Goal: Task Accomplishment & Management: Complete application form

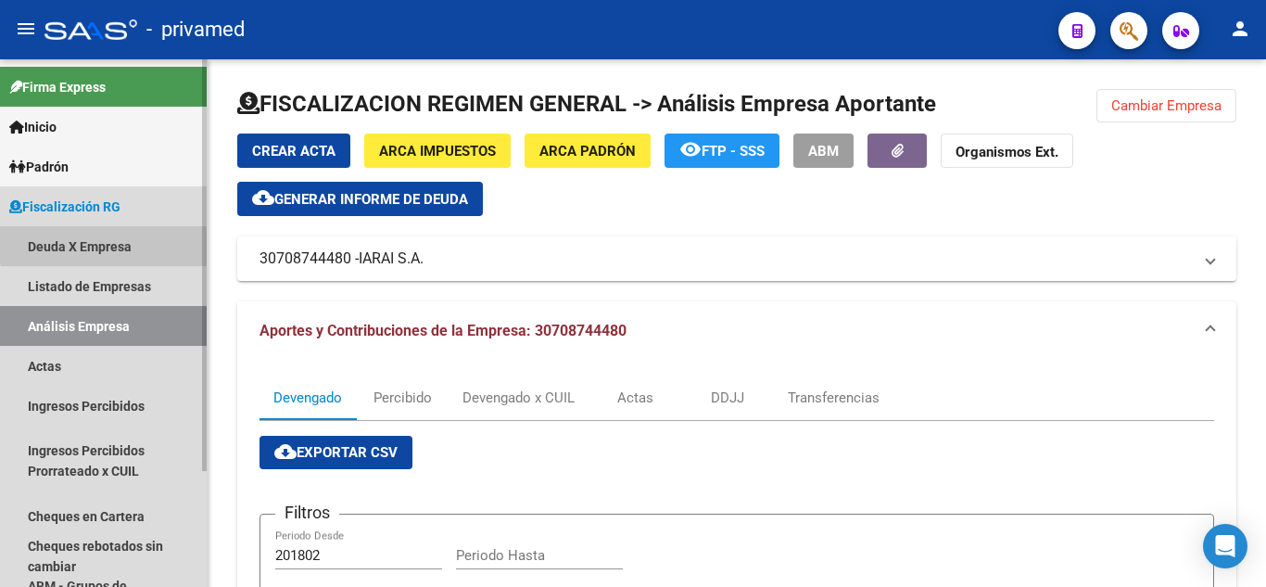
click at [128, 241] on link "Deuda X Empresa" at bounding box center [103, 246] width 207 height 40
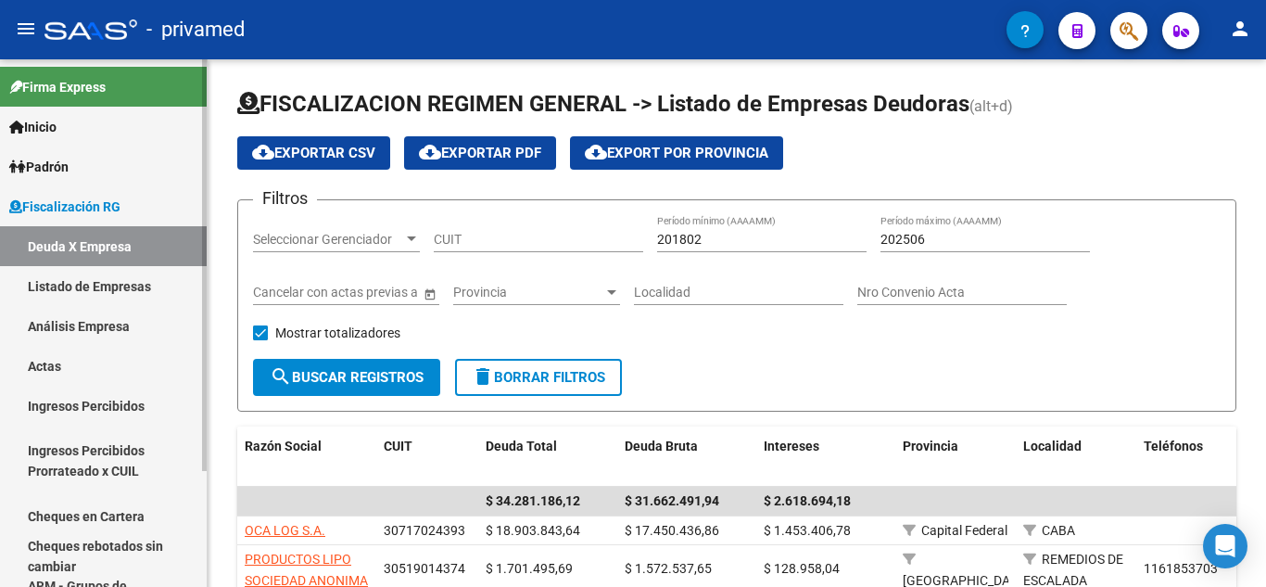
click at [152, 317] on link "Análisis Empresa" at bounding box center [103, 326] width 207 height 40
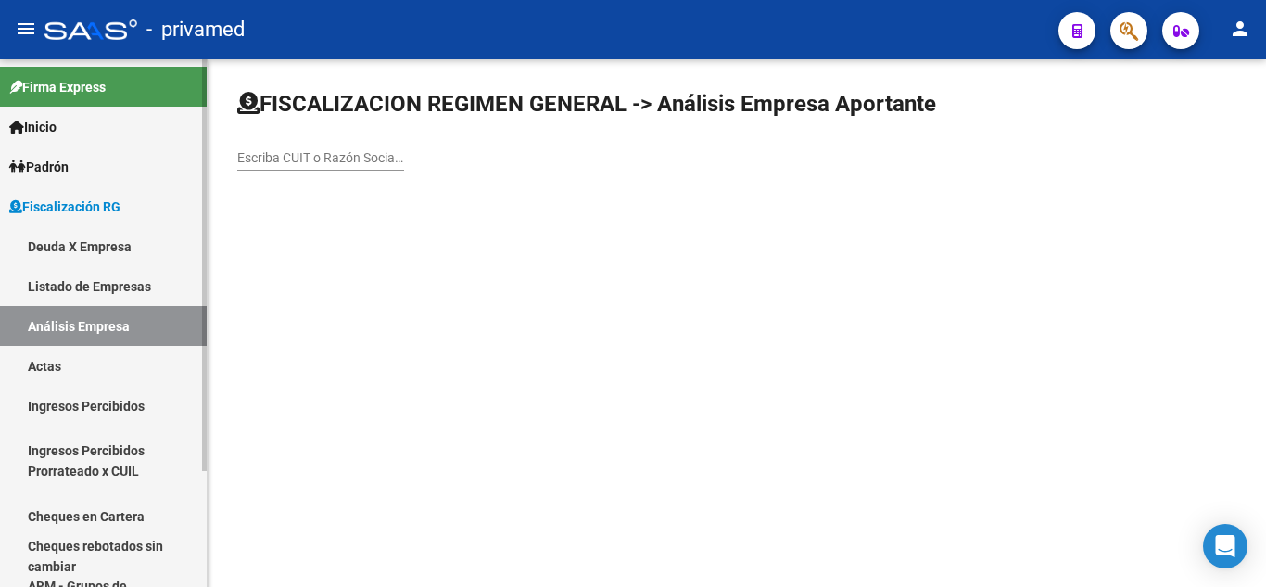
click at [127, 370] on link "Actas" at bounding box center [103, 366] width 207 height 40
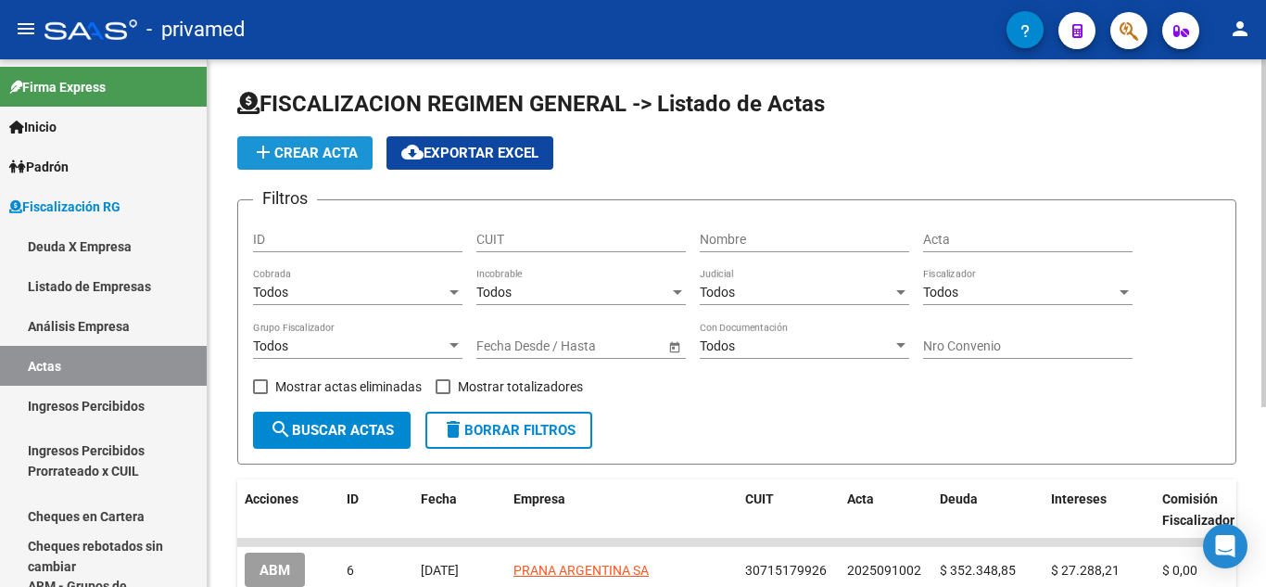
click at [335, 165] on button "add Crear Acta" at bounding box center [304, 152] width 135 height 33
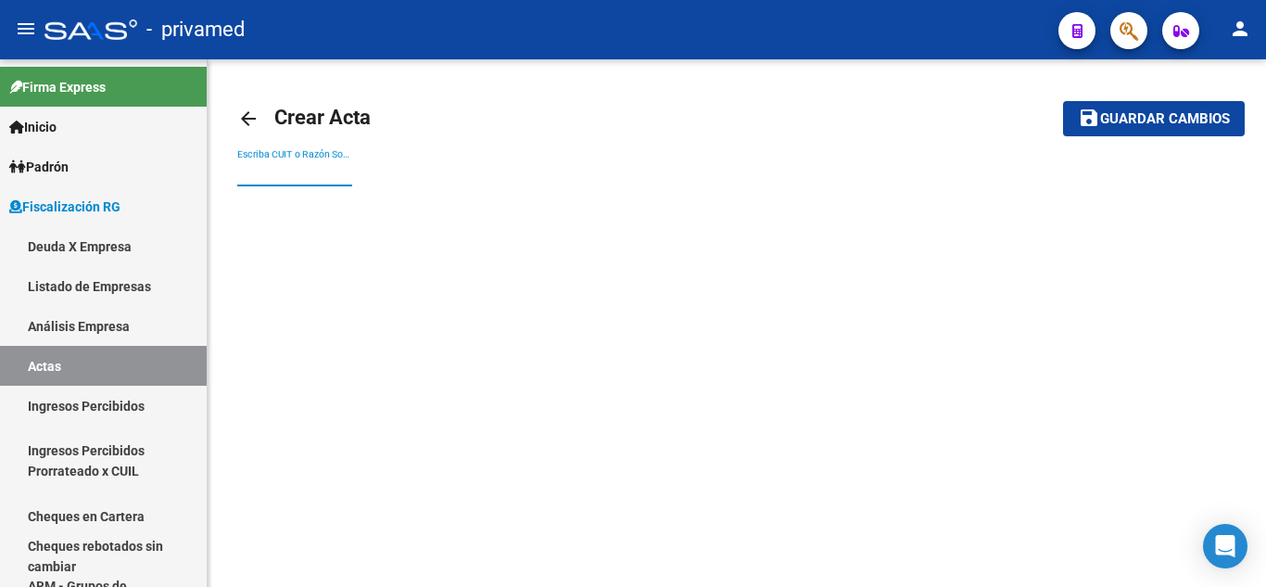
click at [333, 170] on input "Escriba CUIT o Razón Social para buscar" at bounding box center [294, 173] width 115 height 16
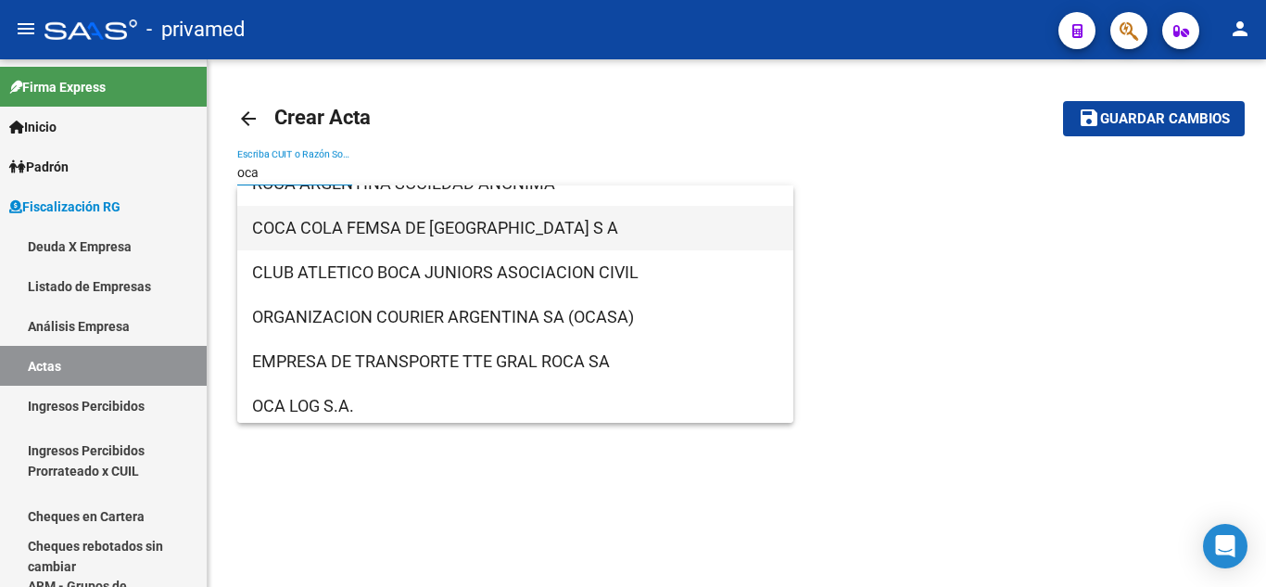
scroll to position [30, 0]
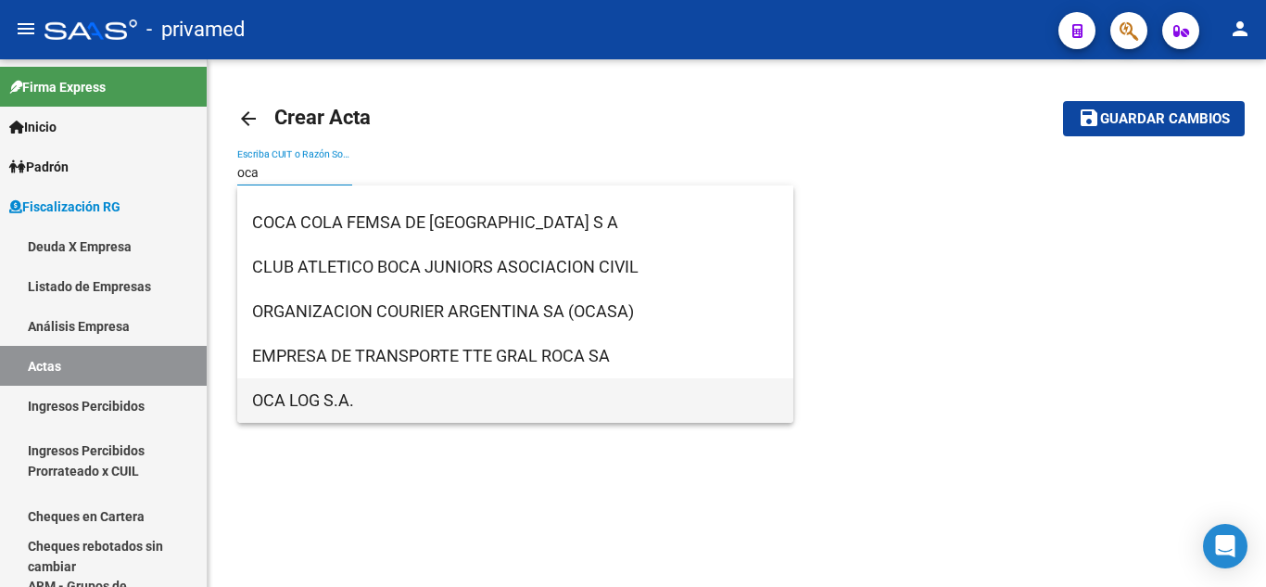
type input "oca"
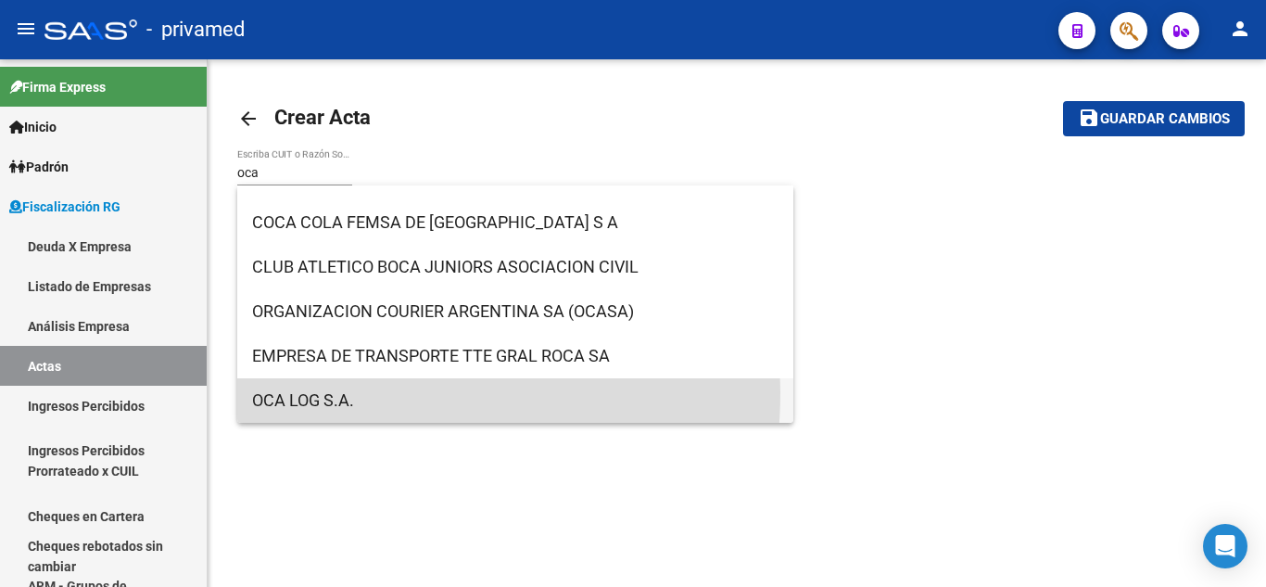
click at [333, 392] on span "OCA LOG S.A." at bounding box center [515, 400] width 527 height 44
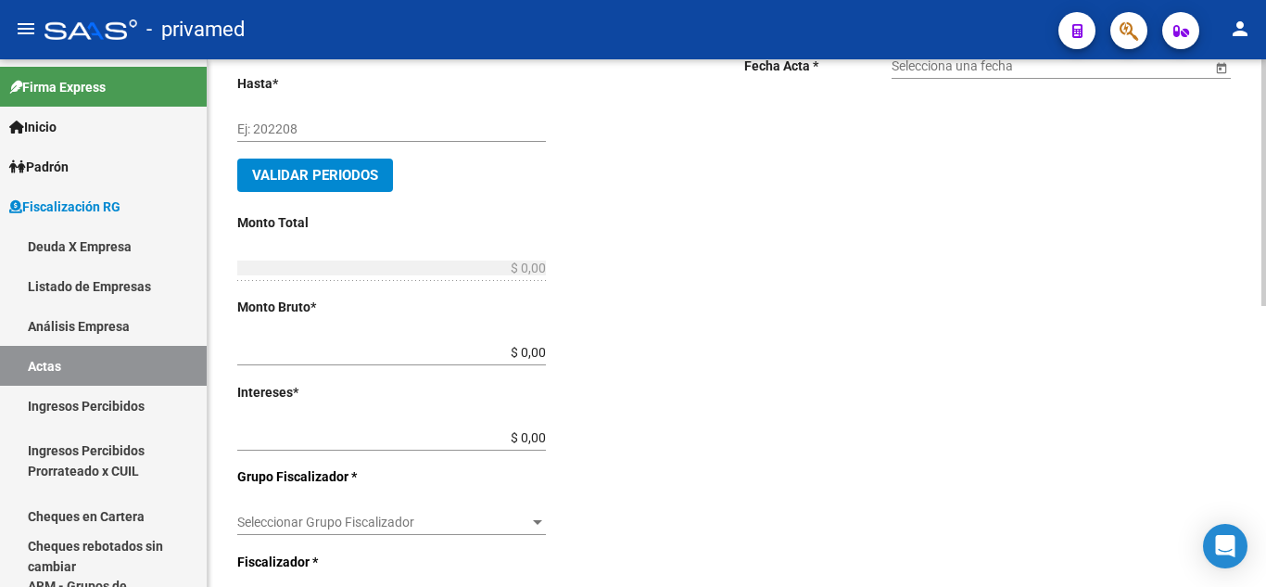
scroll to position [0, 0]
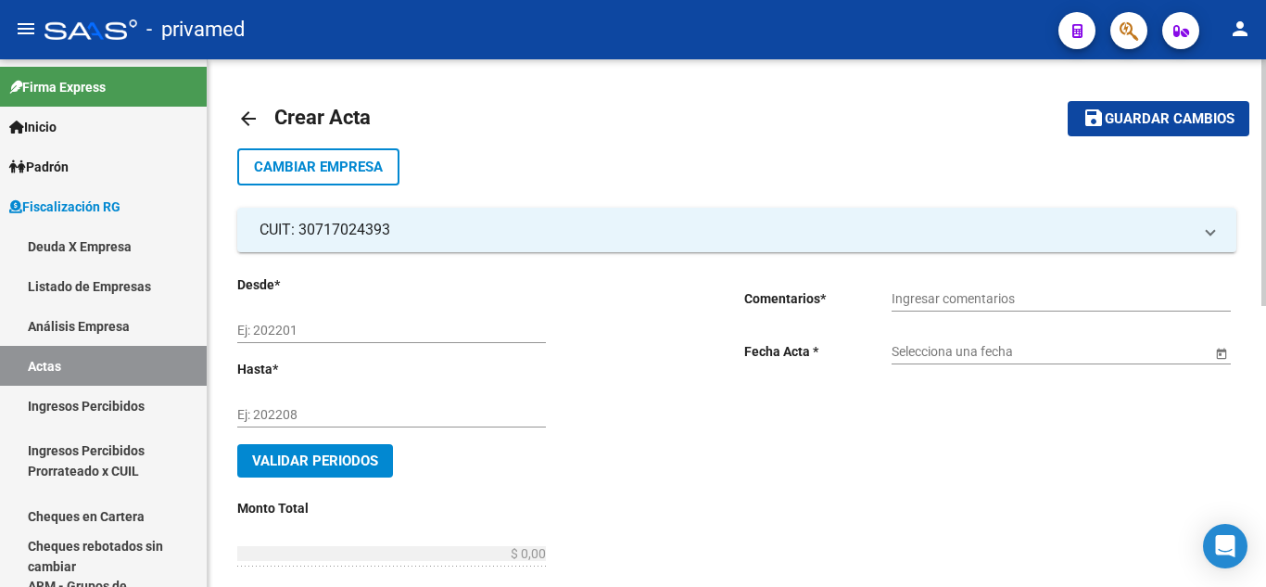
click at [353, 328] on input "Ej: 202201" at bounding box center [391, 331] width 309 height 16
type input "202504"
type input "202507"
click at [237, 444] on button "Validar Periodos" at bounding box center [315, 460] width 156 height 33
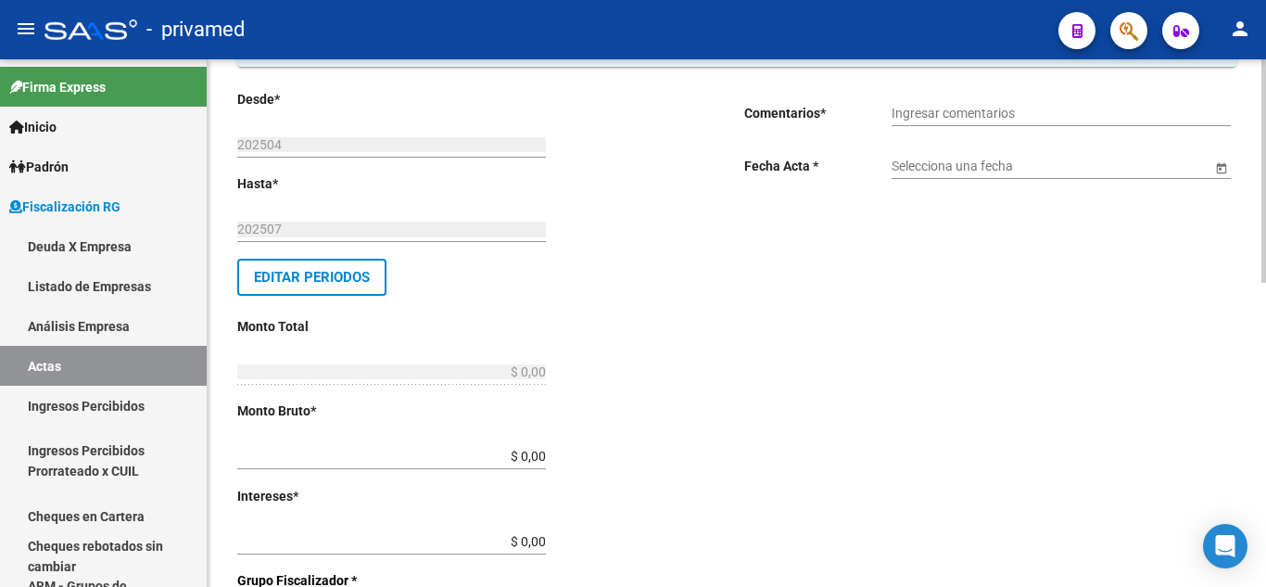
scroll to position [718, 0]
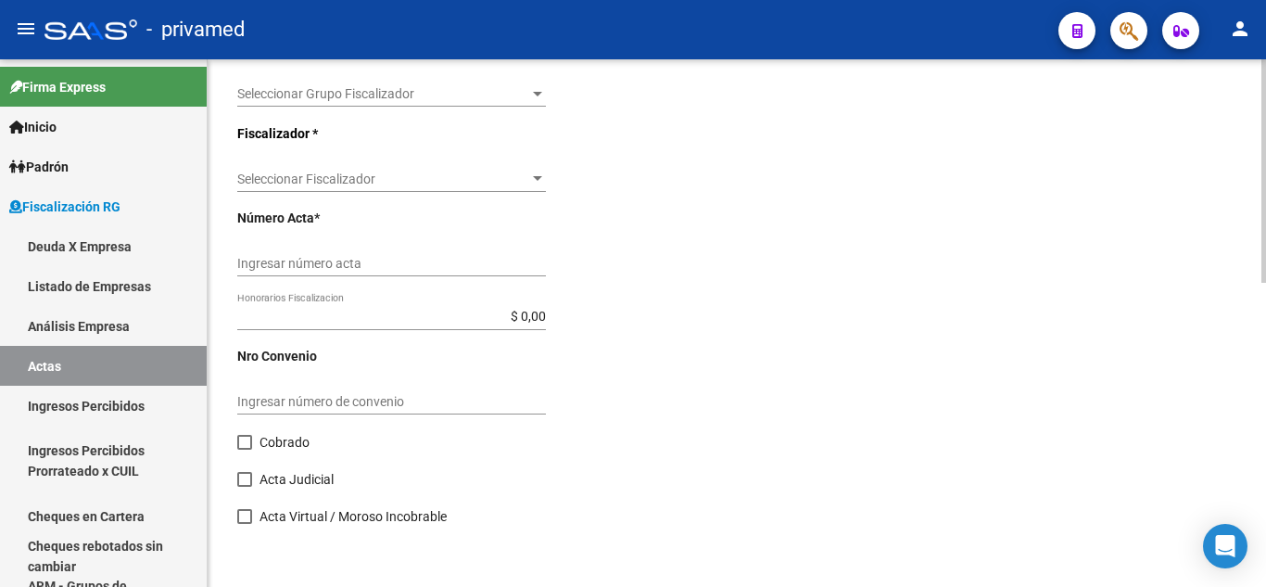
drag, startPoint x: 301, startPoint y: 478, endPoint x: 371, endPoint y: 350, distance: 146.4
click at [577, 440] on div "Cobrado Acta Judicial Acta Virtual / Moroso Incobrable" at bounding box center [461, 486] width 448 height 111
click at [112, 316] on link "Análisis Empresa" at bounding box center [103, 326] width 207 height 40
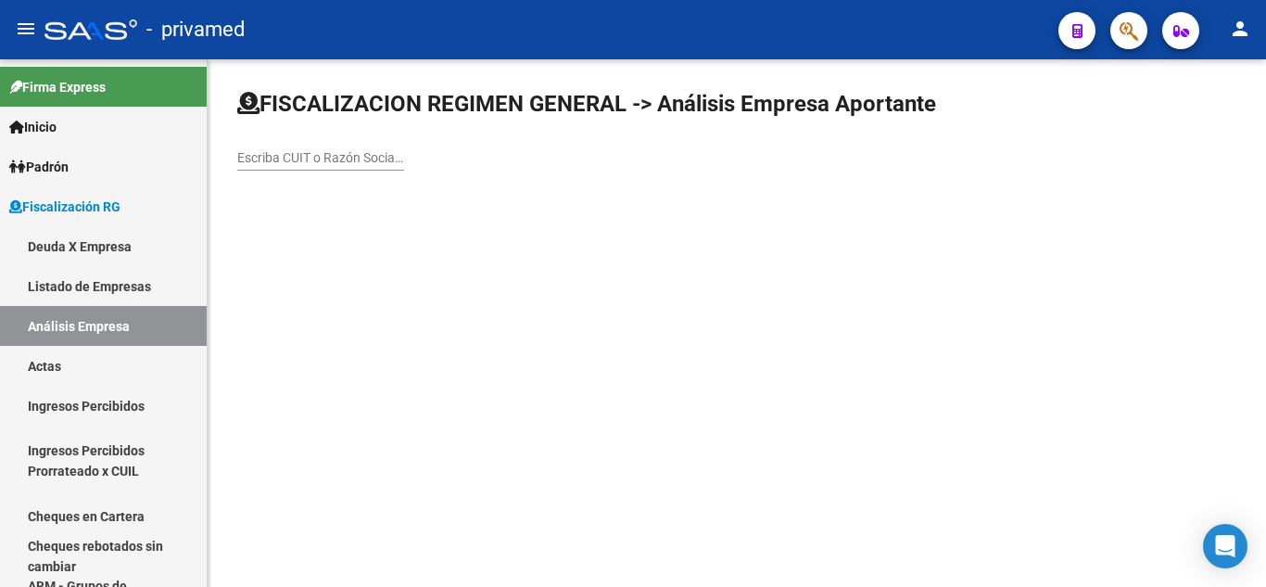
click at [305, 151] on input "Escriba CUIT o Razón Social para buscar" at bounding box center [320, 158] width 167 height 16
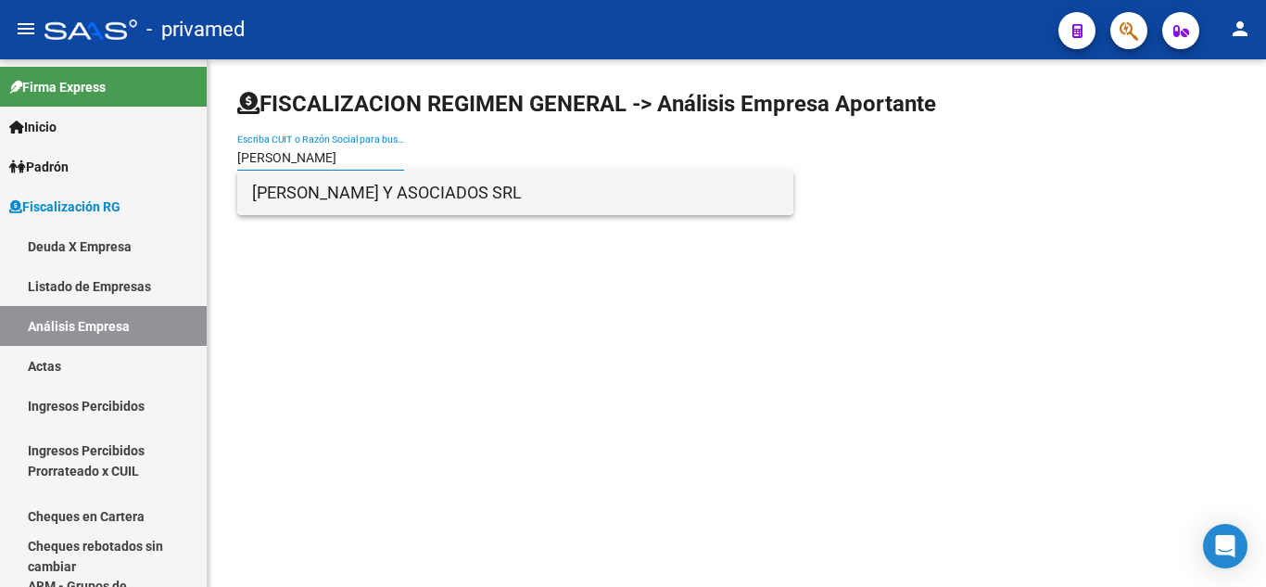
type input "[PERSON_NAME]"
click at [406, 197] on span "[PERSON_NAME] Y ASOCIADOS SRL" at bounding box center [515, 193] width 527 height 44
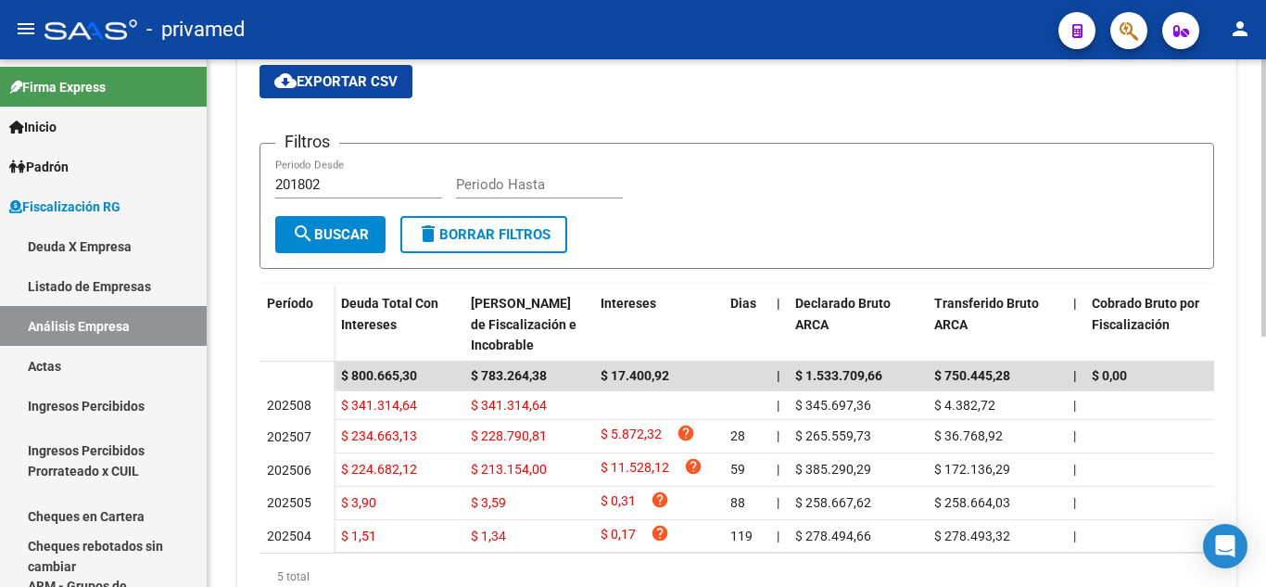
scroll to position [278, 0]
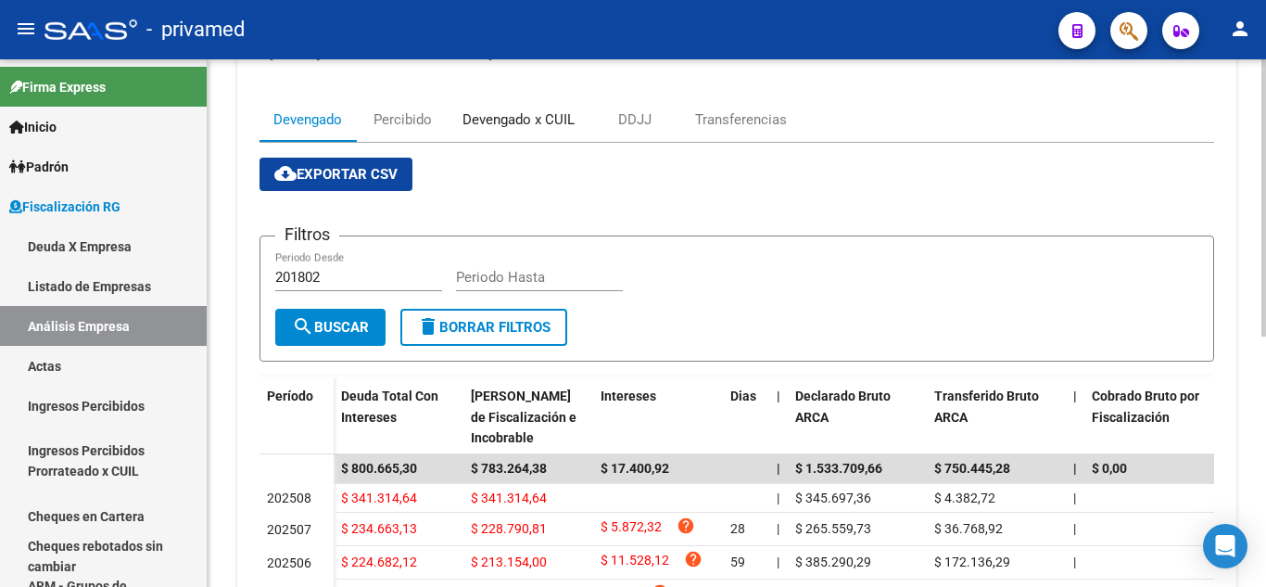
click at [507, 119] on div "Devengado x CUIL" at bounding box center [519, 119] width 112 height 20
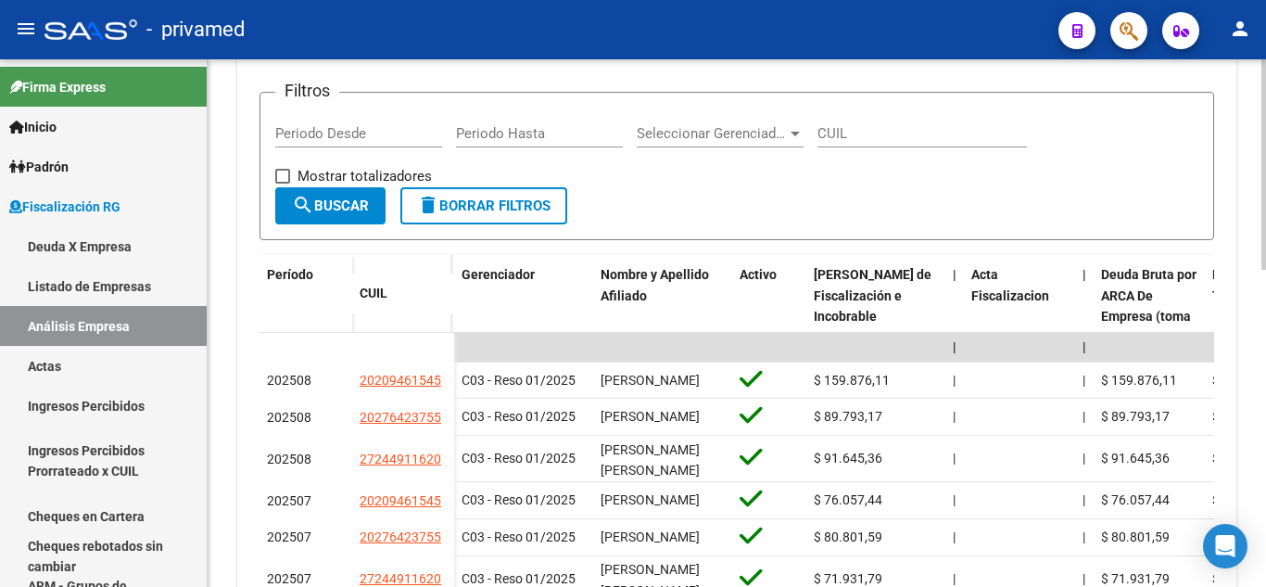
scroll to position [464, 0]
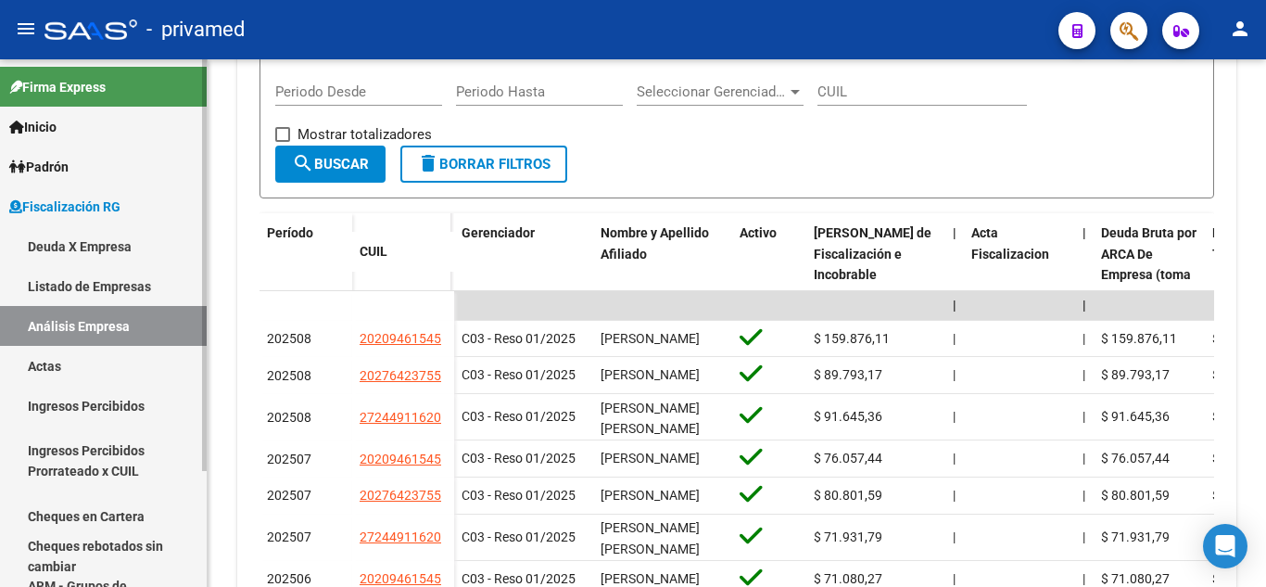
click at [134, 361] on link "Actas" at bounding box center [103, 366] width 207 height 40
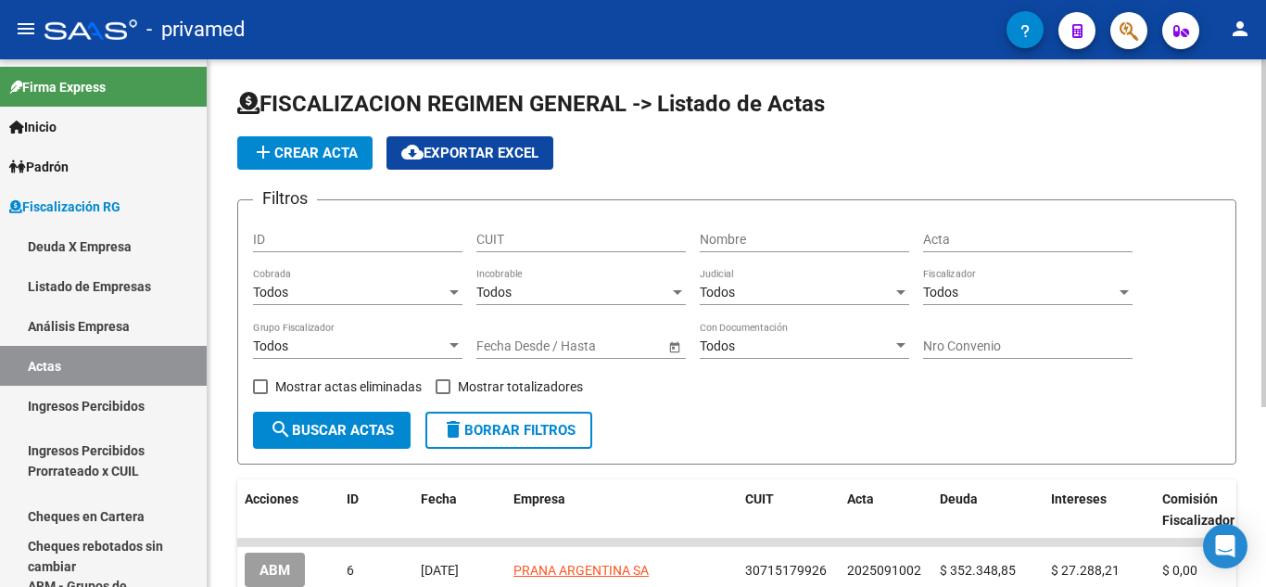
click at [299, 156] on span "add Crear Acta" at bounding box center [305, 153] width 106 height 17
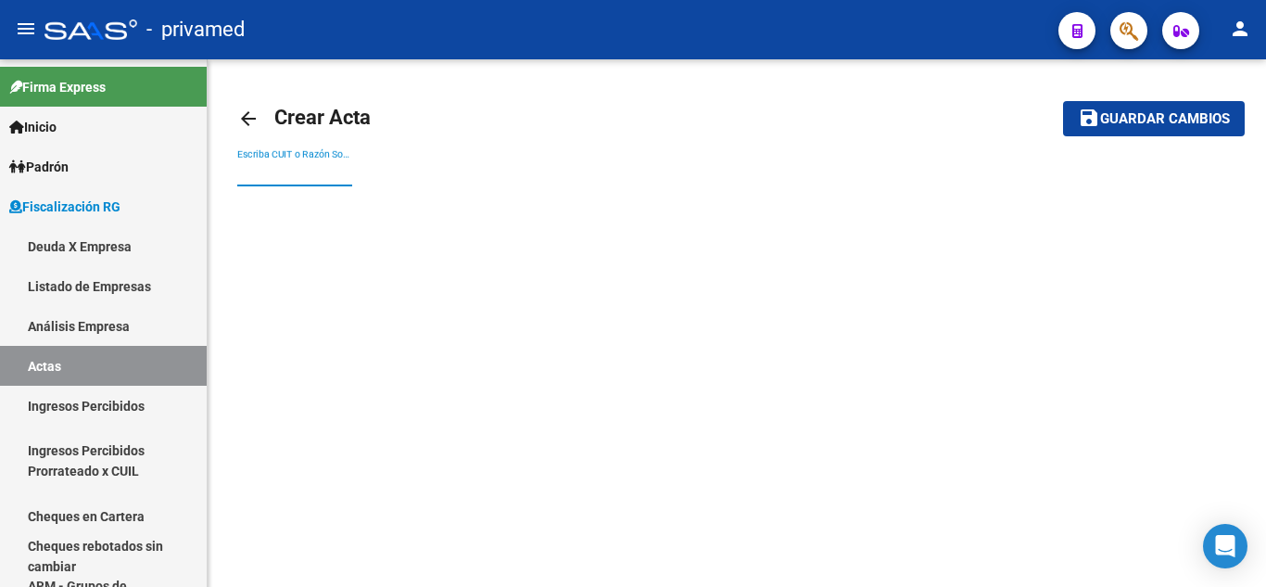
click at [336, 177] on input "Escriba CUIT o Razón Social para buscar" at bounding box center [294, 173] width 115 height 16
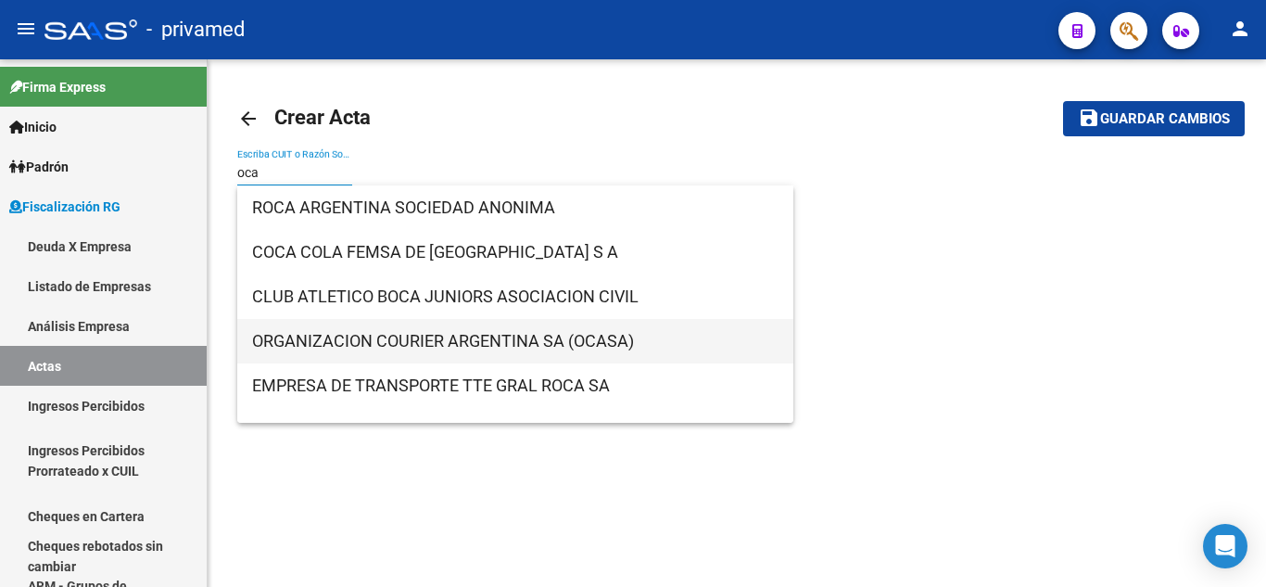
scroll to position [30, 0]
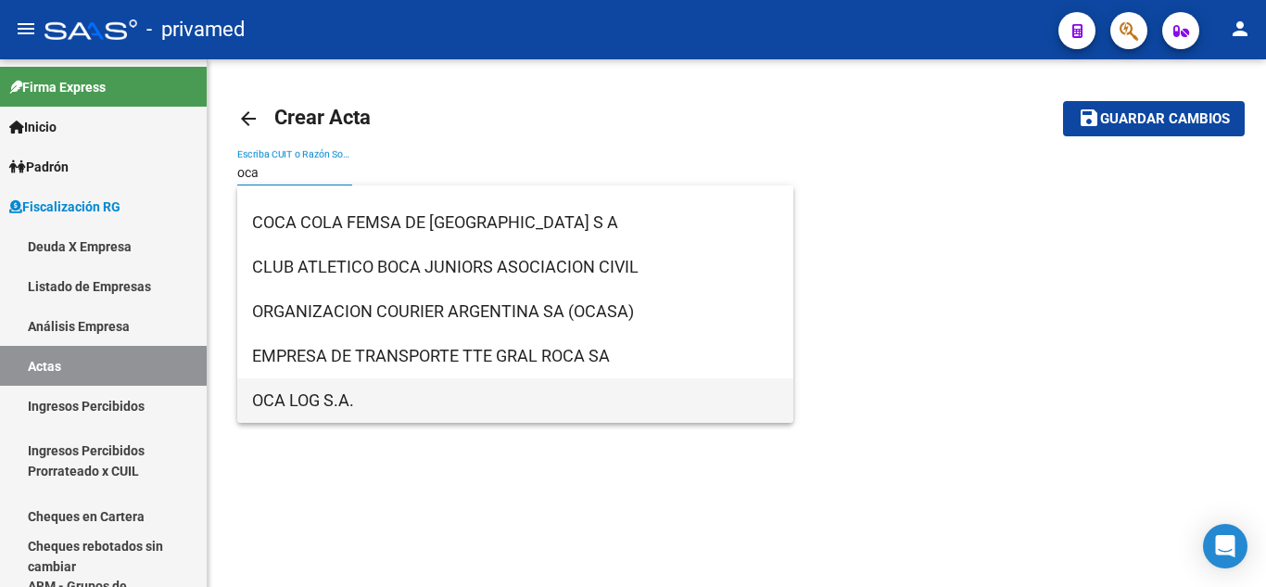
type input "oca"
click at [336, 394] on span "OCA LOG S.A." at bounding box center [515, 400] width 527 height 44
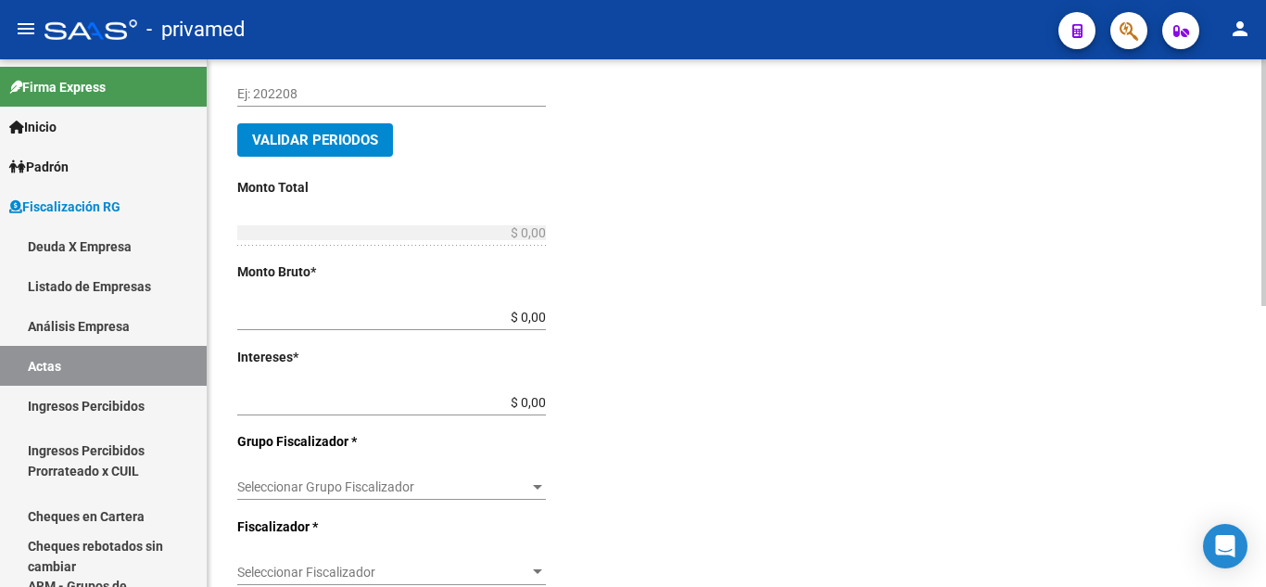
scroll to position [0, 0]
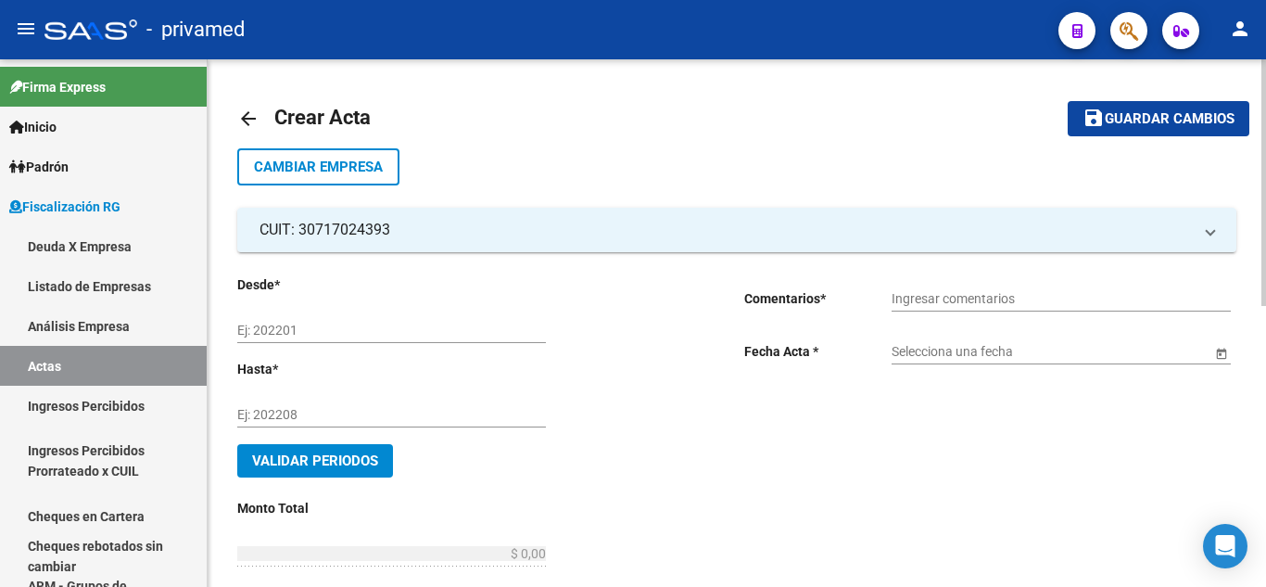
click at [353, 328] on input "Ej: 202201" at bounding box center [391, 331] width 309 height 16
type input "202504"
click at [314, 420] on input "Ej: 202208" at bounding box center [391, 415] width 309 height 16
type input "202507"
click at [319, 451] on button "Validar Periodos" at bounding box center [315, 460] width 156 height 33
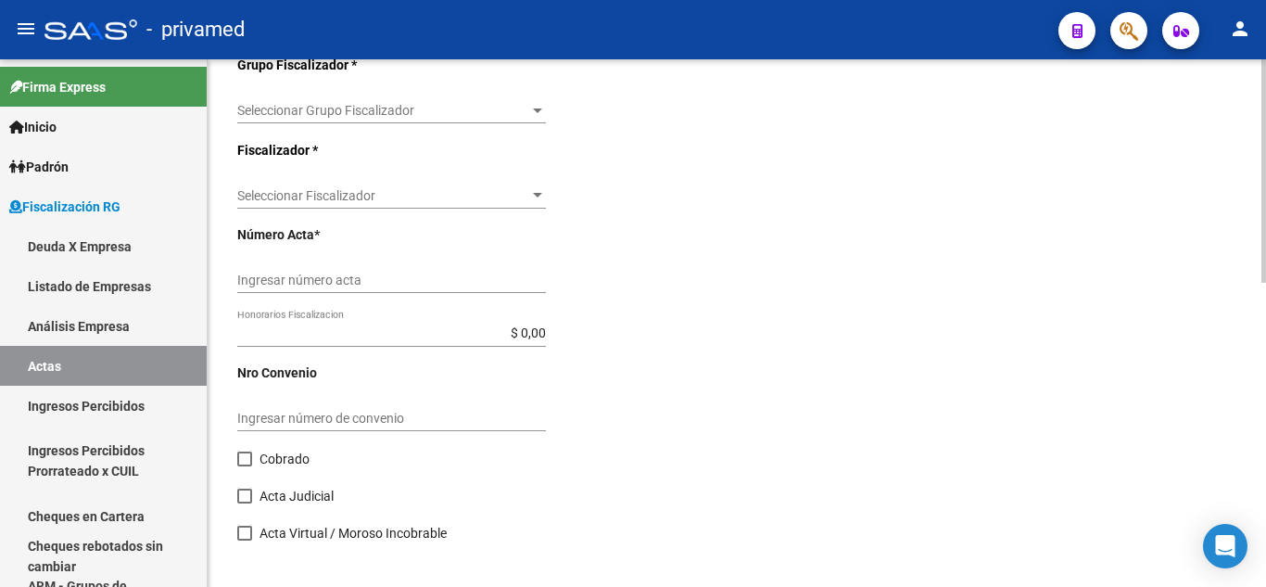
scroll to position [718, 0]
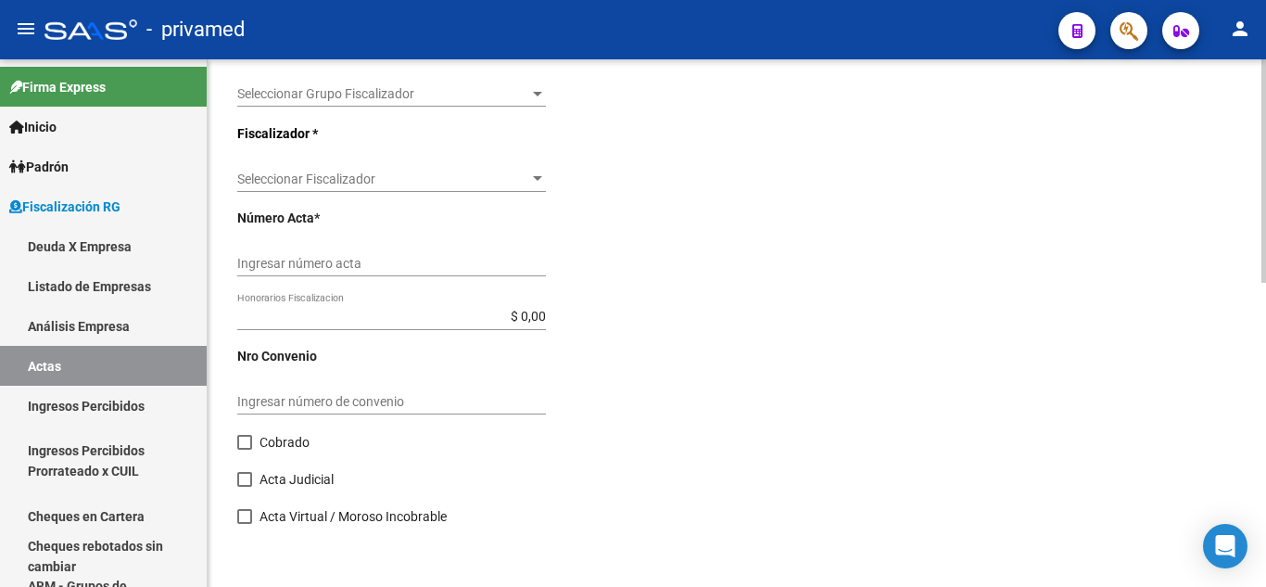
click at [409, 397] on input "Ingresar número de convenio" at bounding box center [391, 402] width 309 height 16
click at [141, 312] on link "Análisis Empresa" at bounding box center [103, 326] width 207 height 40
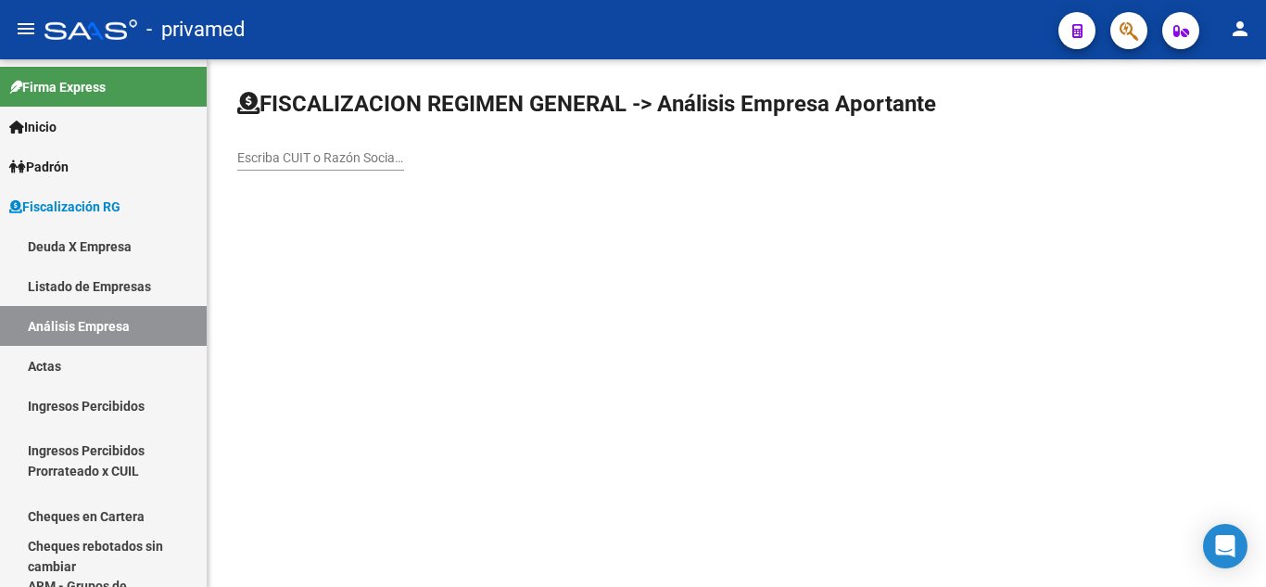
click at [373, 144] on div "Escriba CUIT o Razón Social para buscar" at bounding box center [320, 151] width 167 height 37
click at [367, 152] on input "Escriba CUIT o Razón Social para buscar" at bounding box center [320, 158] width 167 height 16
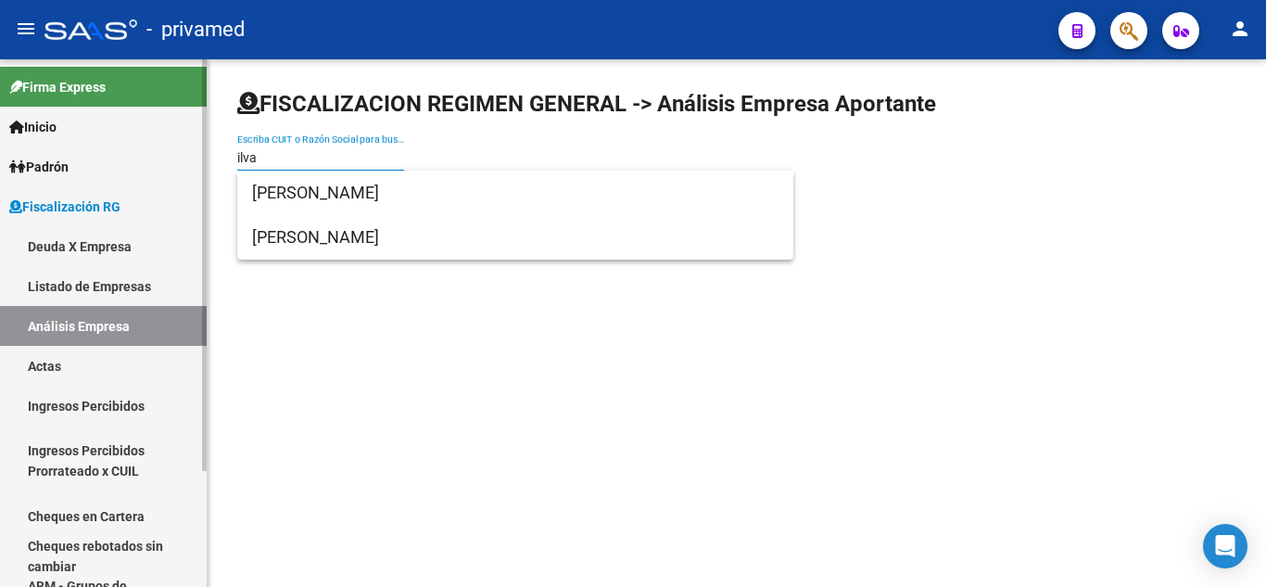
drag, startPoint x: 344, startPoint y: 162, endPoint x: 96, endPoint y: 160, distance: 247.5
click at [96, 160] on mat-sidenav-container "Firma Express Inicio Calendario SSS Instructivos Contacto OS Padrón Afiliados E…" at bounding box center [633, 322] width 1266 height 527
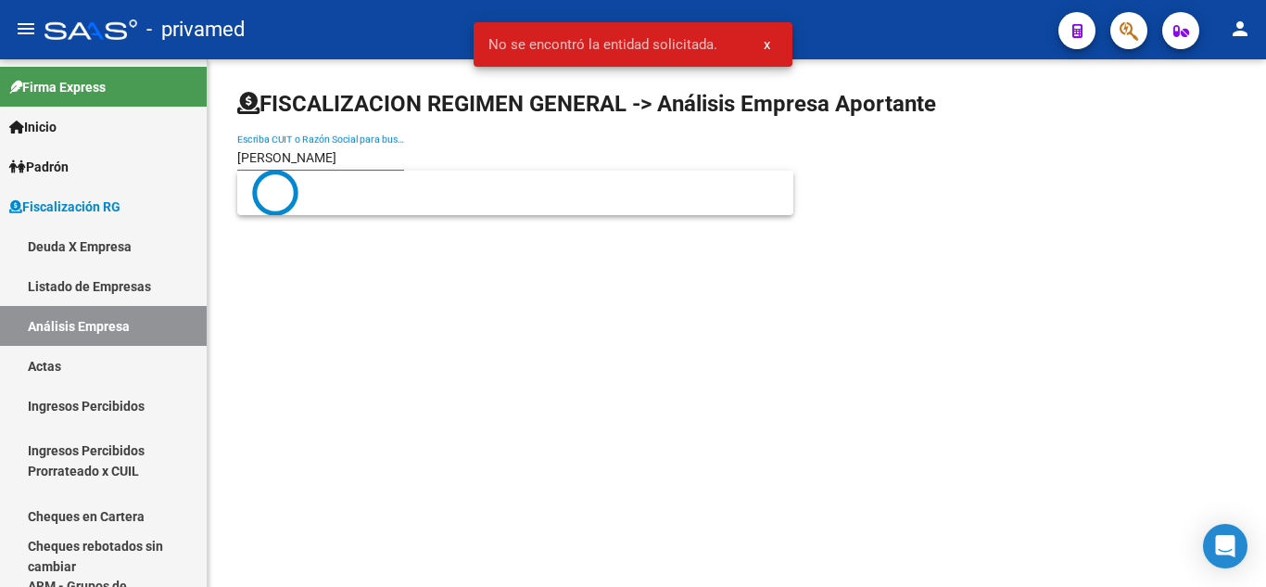
type input "[PERSON_NAME]"
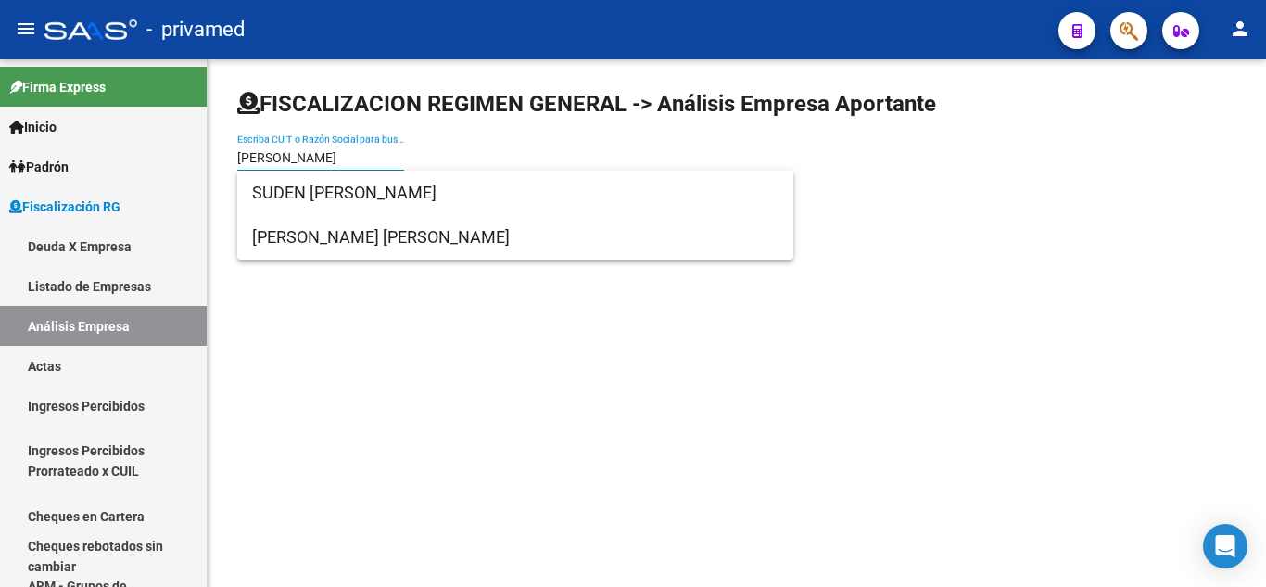
click at [273, 161] on input "[PERSON_NAME]" at bounding box center [320, 158] width 167 height 16
